Goal: Find specific page/section: Find specific page/section

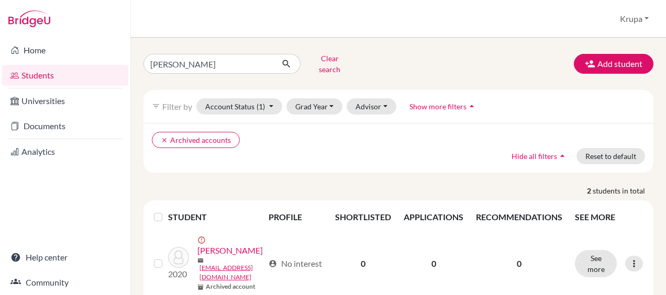
click at [38, 48] on link "Home" at bounding box center [65, 50] width 126 height 21
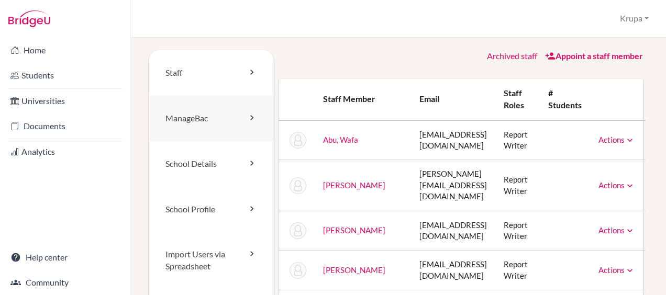
click at [239, 119] on link "ManageBac" at bounding box center [211, 119] width 125 height 46
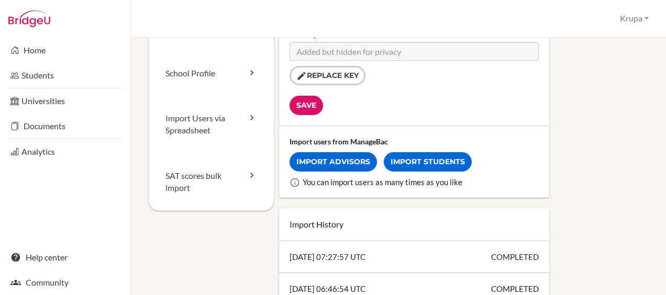
scroll to position [270, 0]
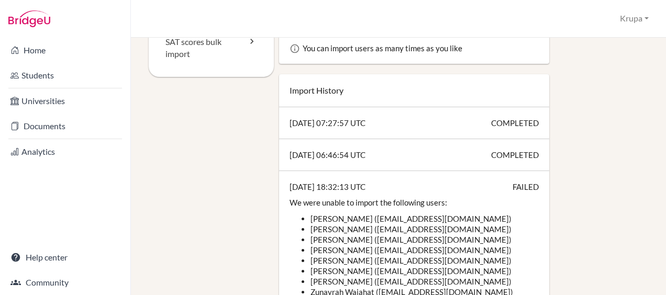
click at [307, 120] on div "2024-11-14 07:27:57 UTC COMPLETED" at bounding box center [414, 123] width 271 height 32
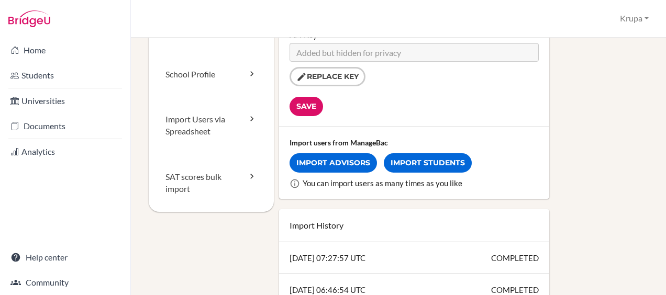
scroll to position [134, 0]
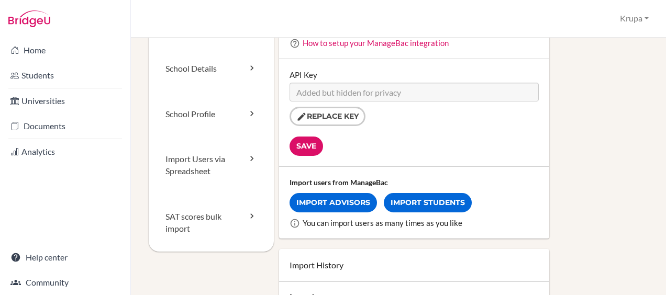
scroll to position [86, 0]
